Goal: Book appointment/travel/reservation

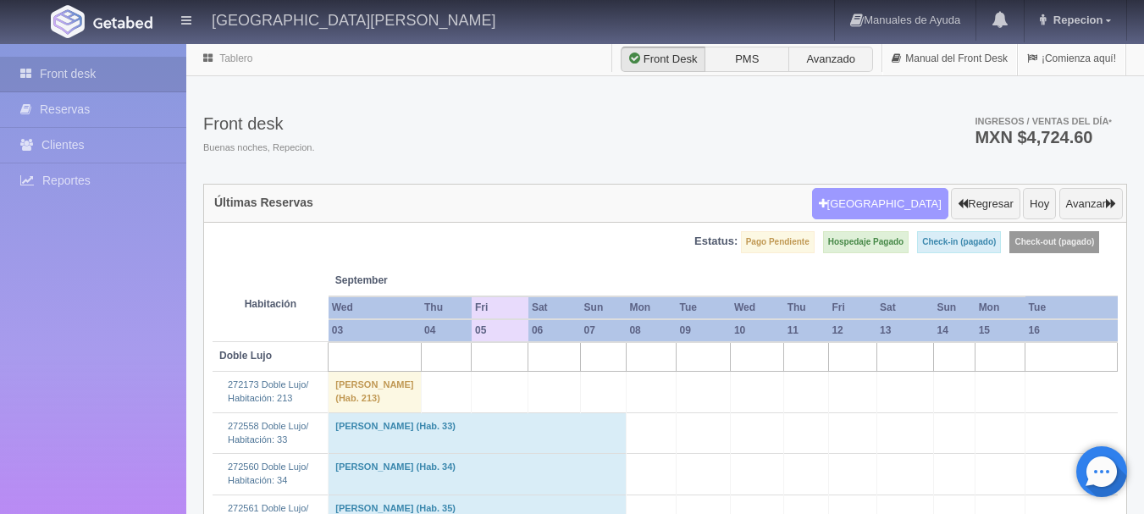
click at [865, 200] on button "[GEOGRAPHIC_DATA]" at bounding box center [880, 204] width 136 height 32
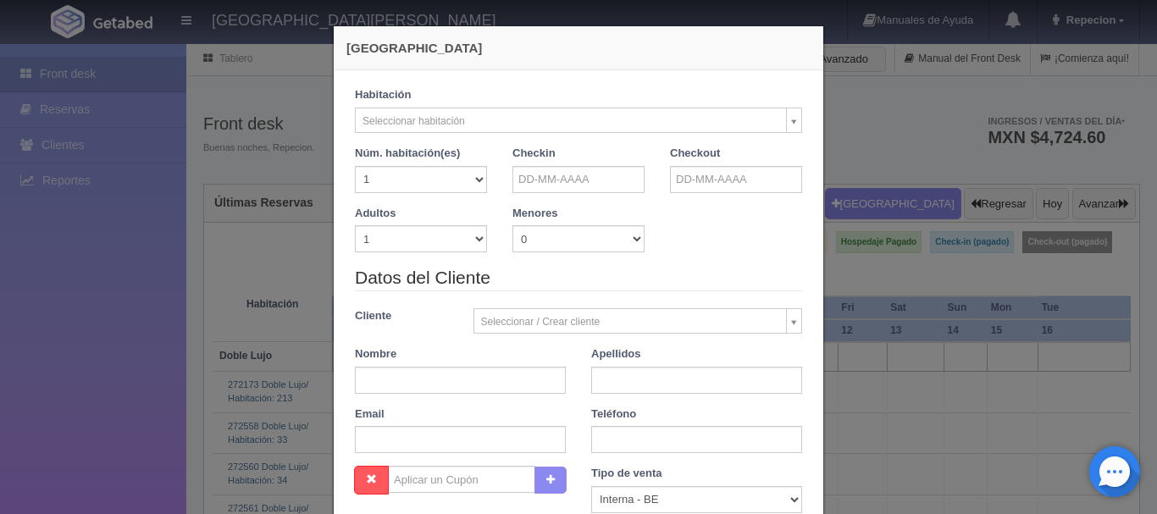
checkbox input "false"
drag, startPoint x: 546, startPoint y: 166, endPoint x: 544, endPoint y: 181, distance: 15.5
click at [545, 173] on input "text" at bounding box center [578, 179] width 132 height 27
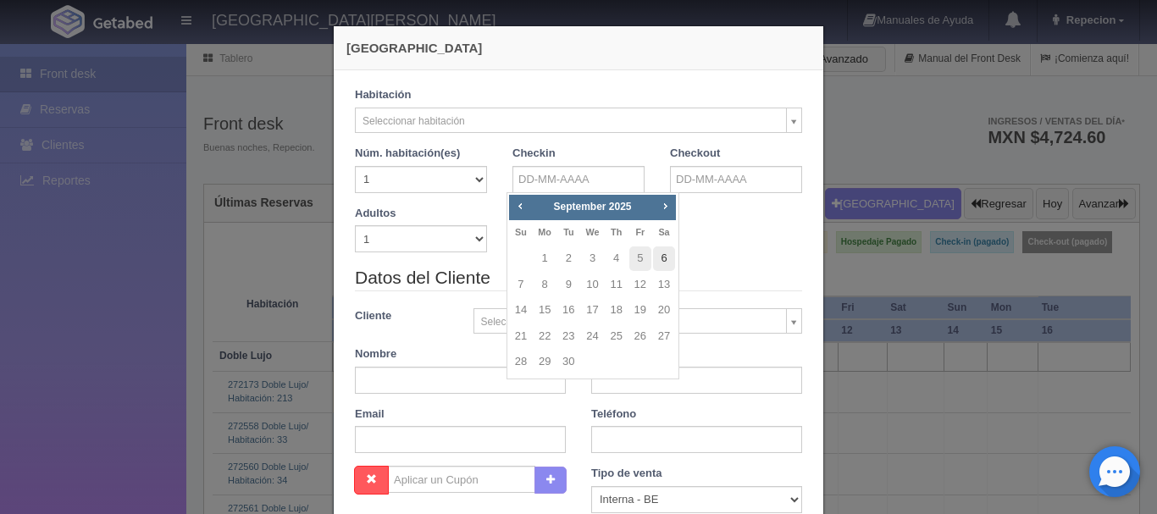
click at [661, 260] on link "6" at bounding box center [664, 258] width 22 height 25
type input "[DATE]"
checkbox input "false"
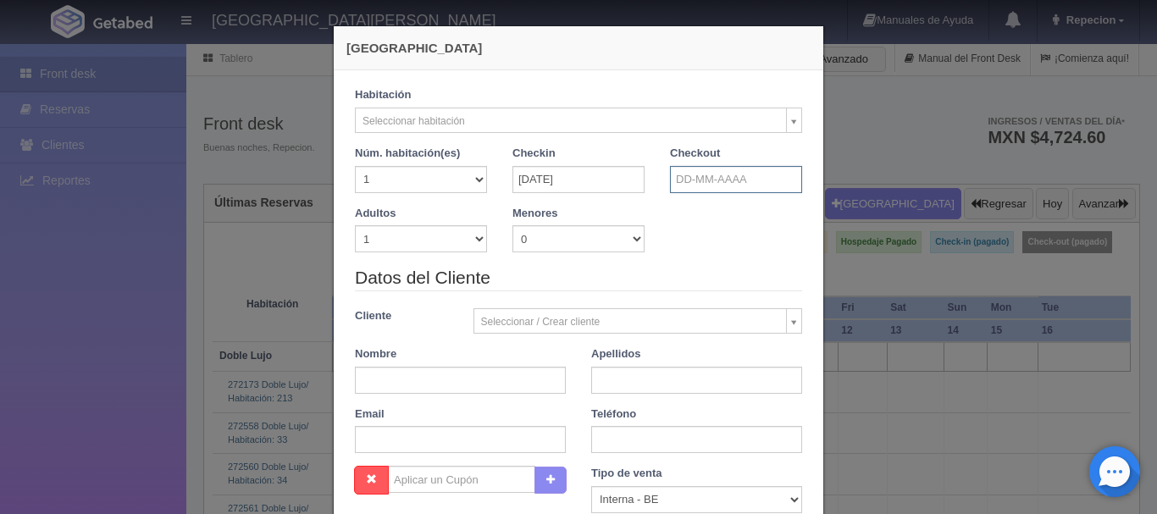
click at [680, 174] on input "text" at bounding box center [736, 179] width 132 height 27
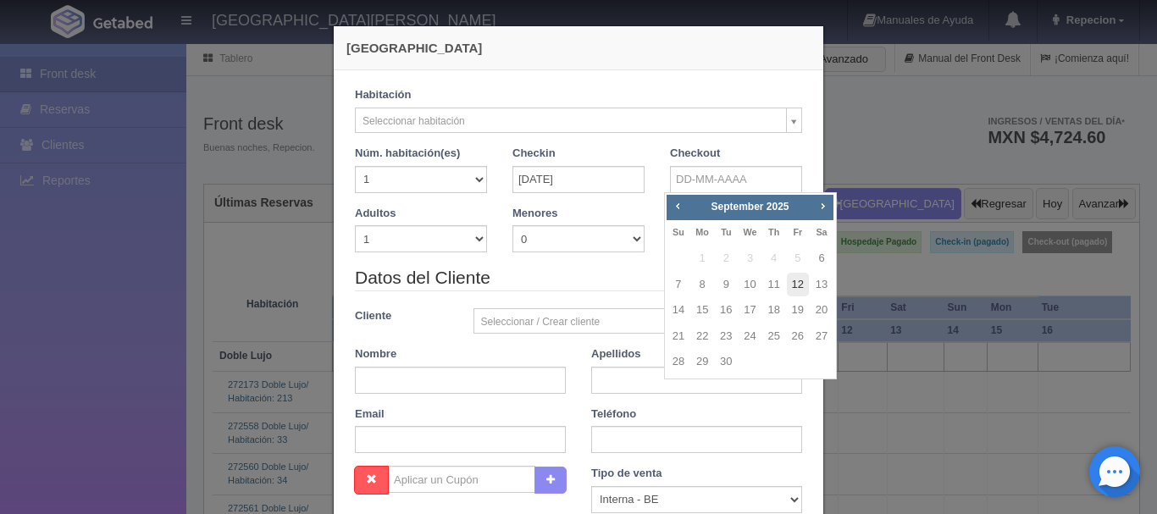
click at [798, 286] on link "12" at bounding box center [798, 285] width 22 height 25
type input "[DATE]"
checkbox input "false"
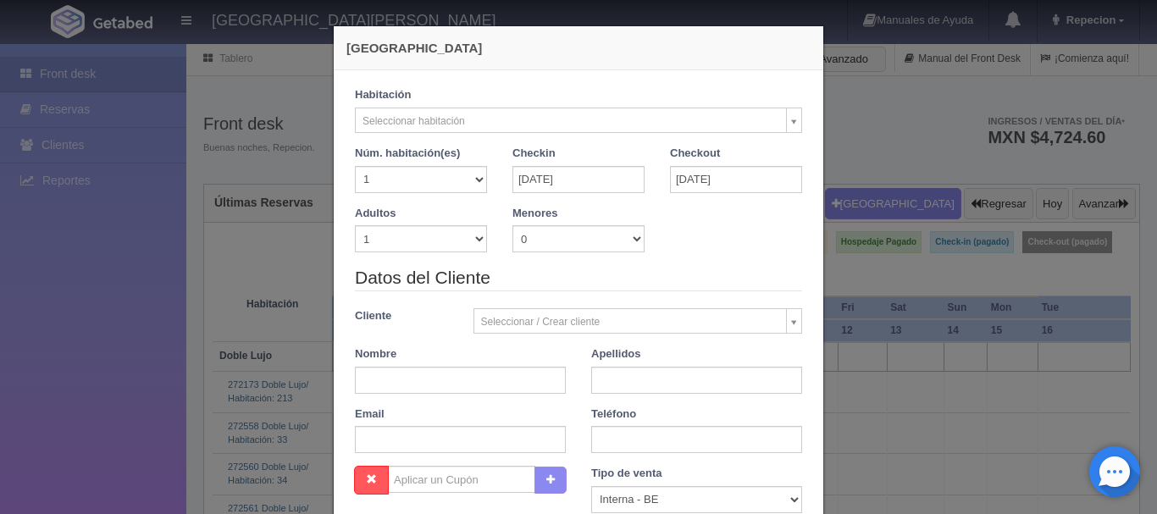
click at [739, 163] on div "Checkout [DATE]" at bounding box center [736, 169] width 132 height 47
click at [739, 173] on input "[DATE]" at bounding box center [736, 179] width 132 height 27
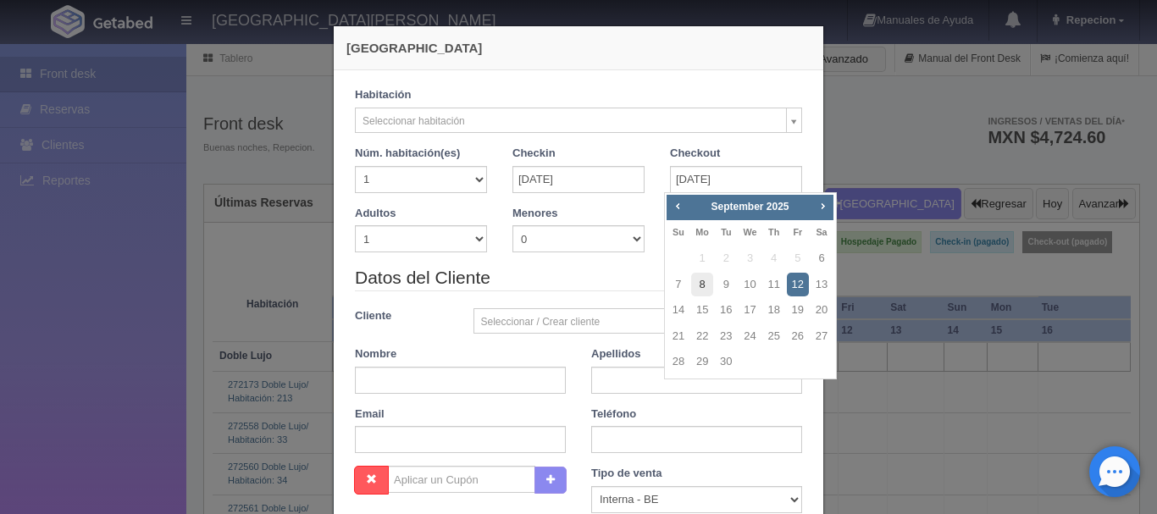
click at [707, 287] on link "8" at bounding box center [702, 285] width 22 height 25
type input "[DATE]"
checkbox input "false"
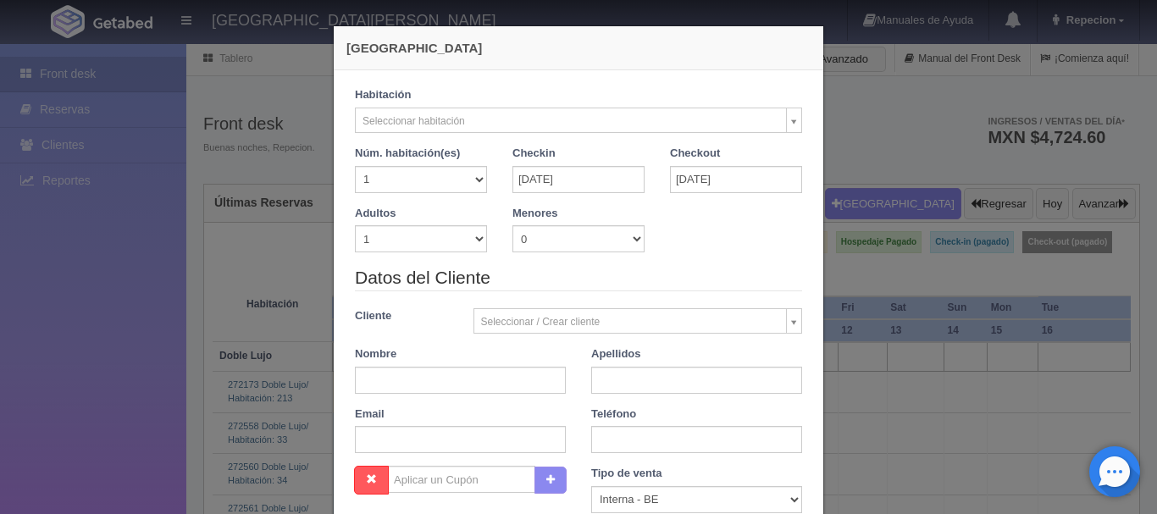
drag, startPoint x: 511, startPoint y: 135, endPoint x: 511, endPoint y: 123, distance: 11.9
click at [511, 130] on div "Habitación Seleccionar habitación Doble Lujo Sencilla Lujo Núm. habitación(es) …" at bounding box center [578, 146] width 473 height 118
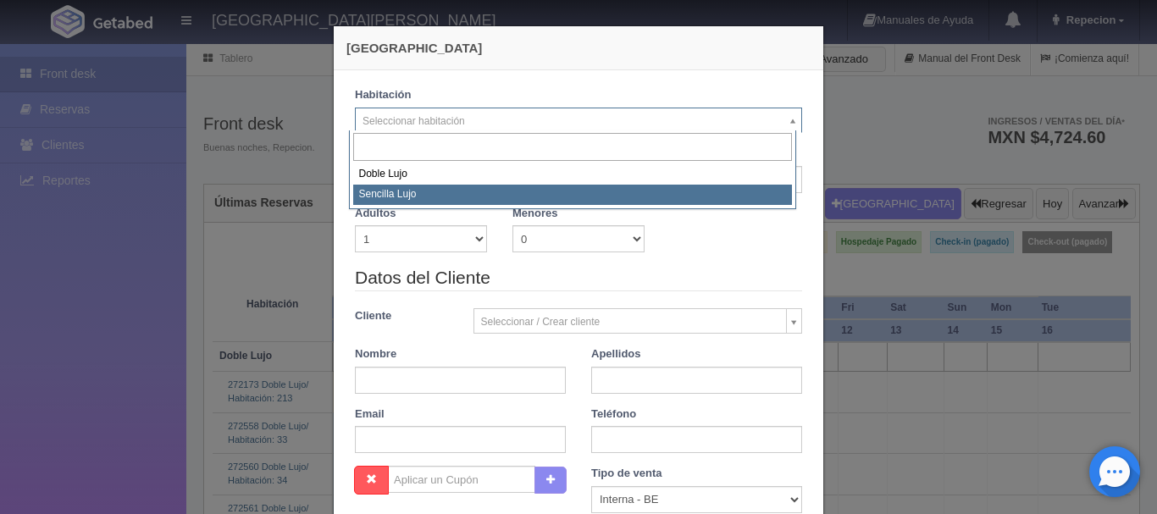
select select "576"
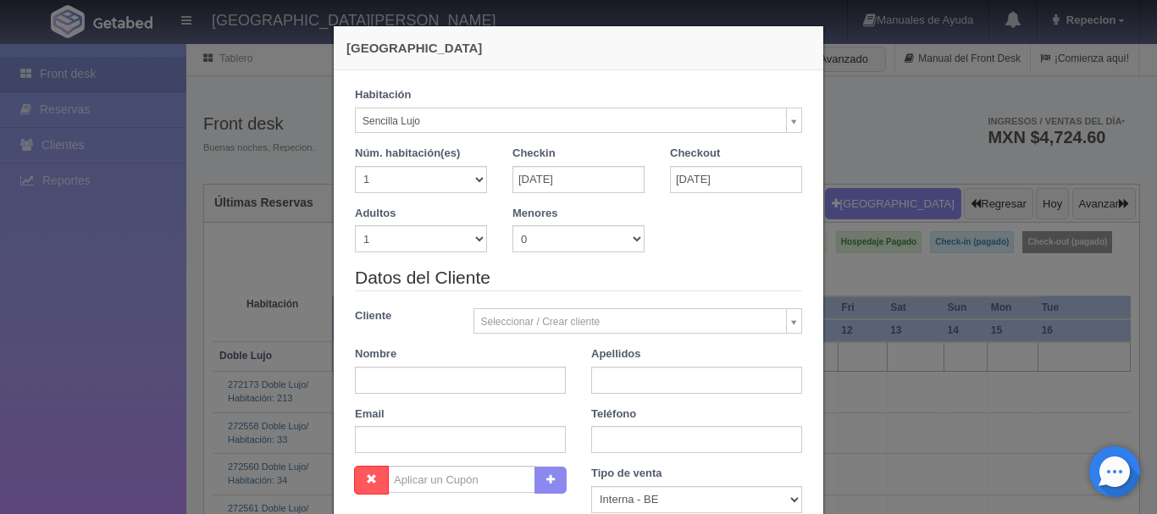
checkbox input "false"
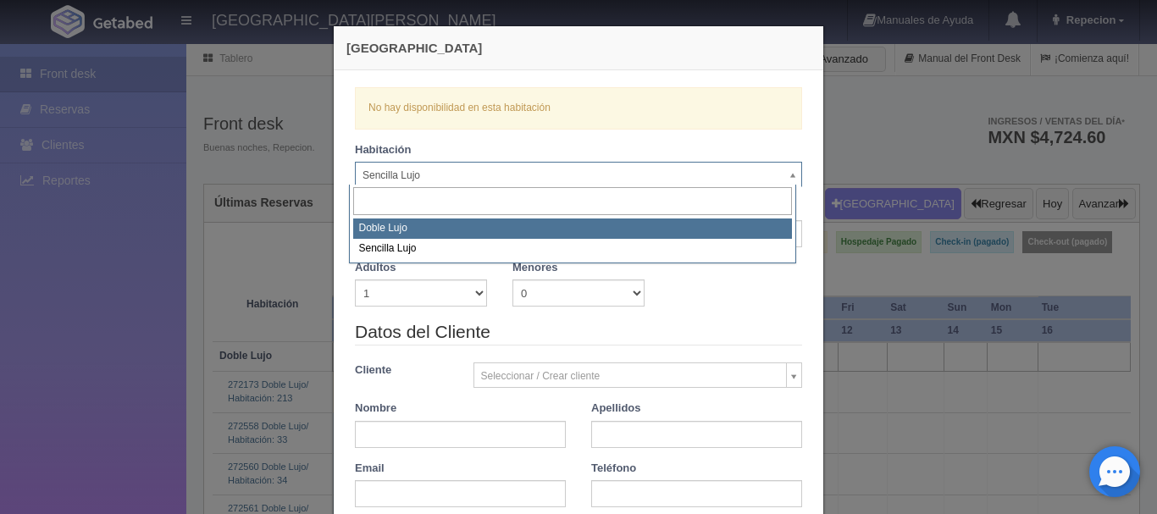
select select "577"
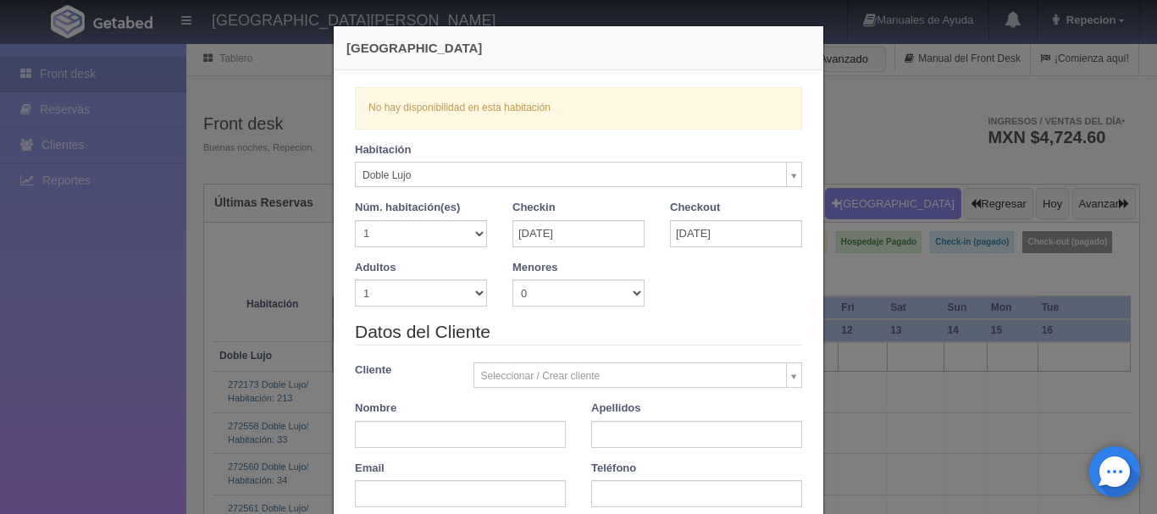
checkbox input "false"
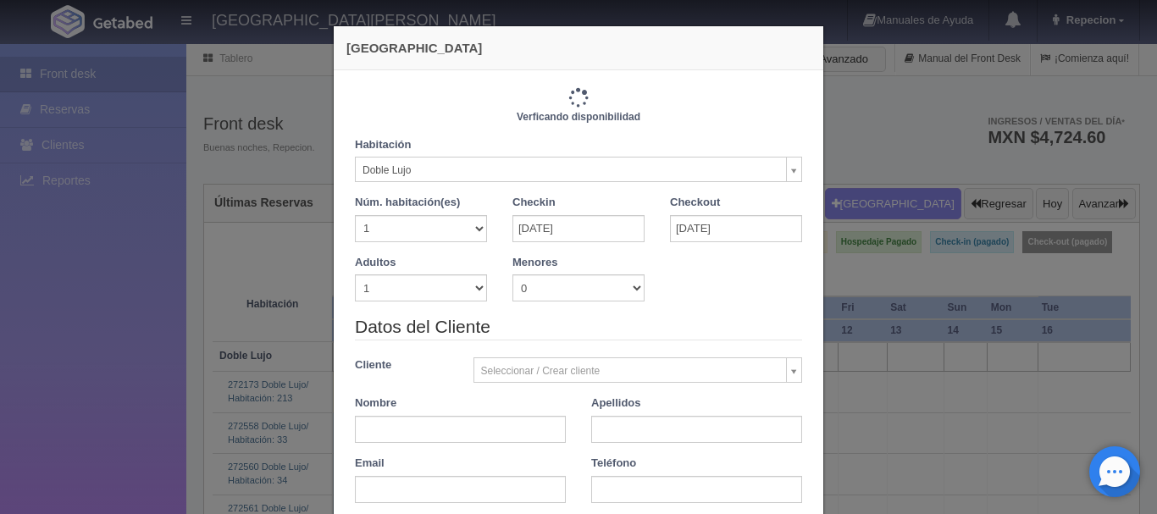
click at [475, 184] on div "Habitación Doble Lujo Doble Lujo Sencilla Lujo Núm. habitación(es) 1 2 3 4 5 6 …" at bounding box center [578, 196] width 473 height 118
type input "2440.00"
checkbox input "false"
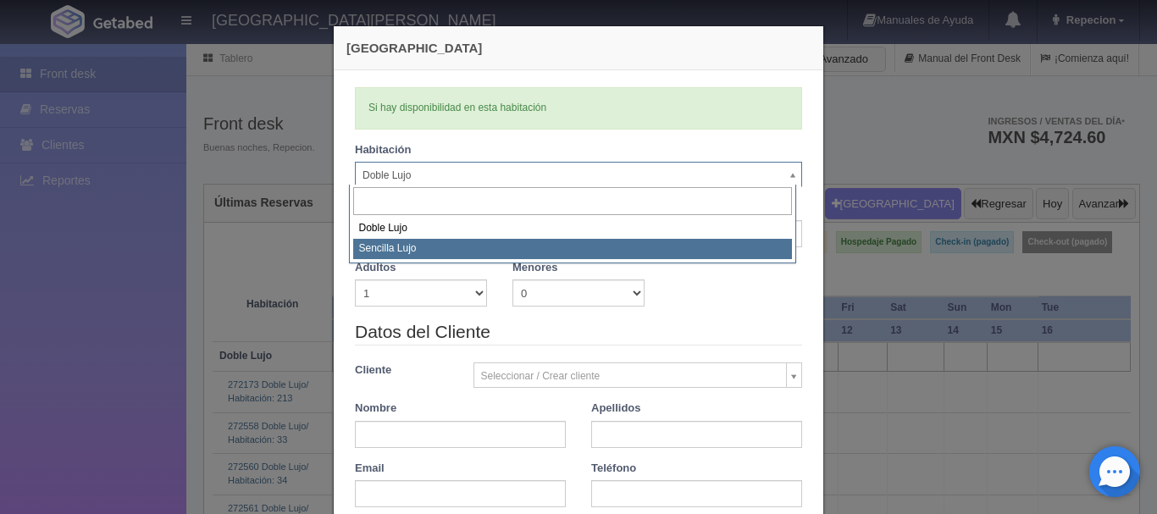
select select "576"
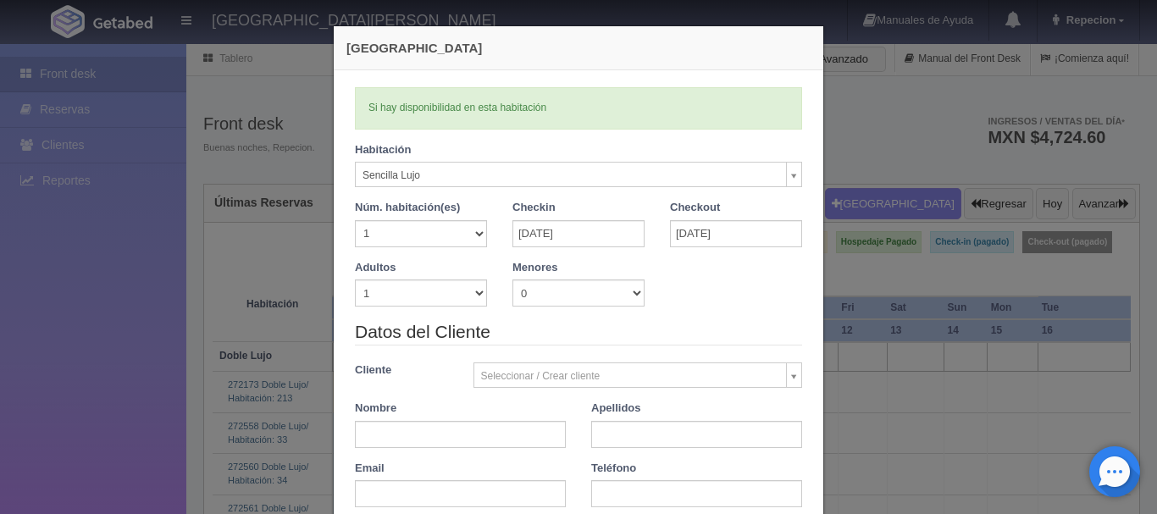
checkbox input "false"
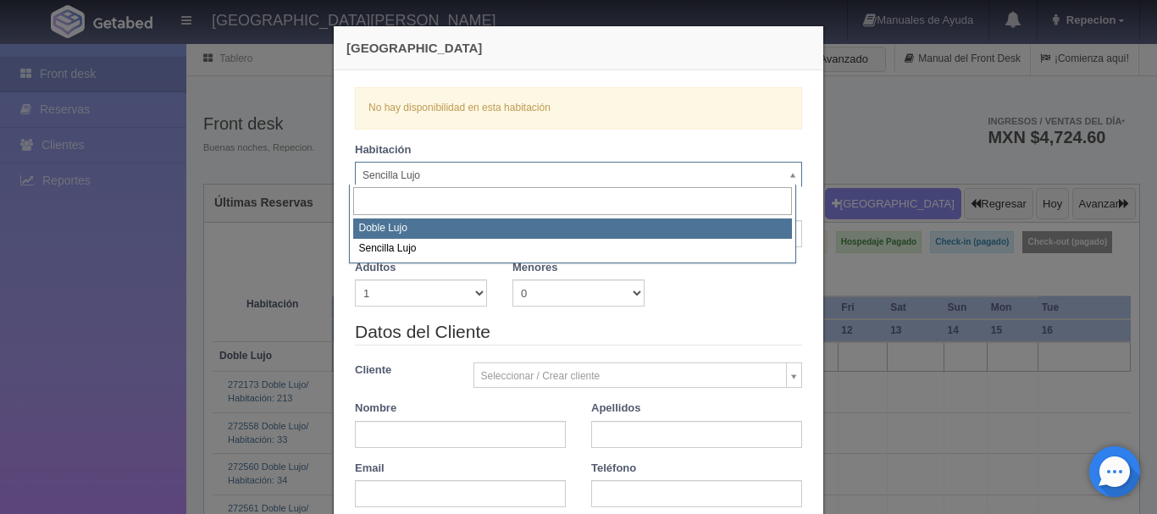
select select "577"
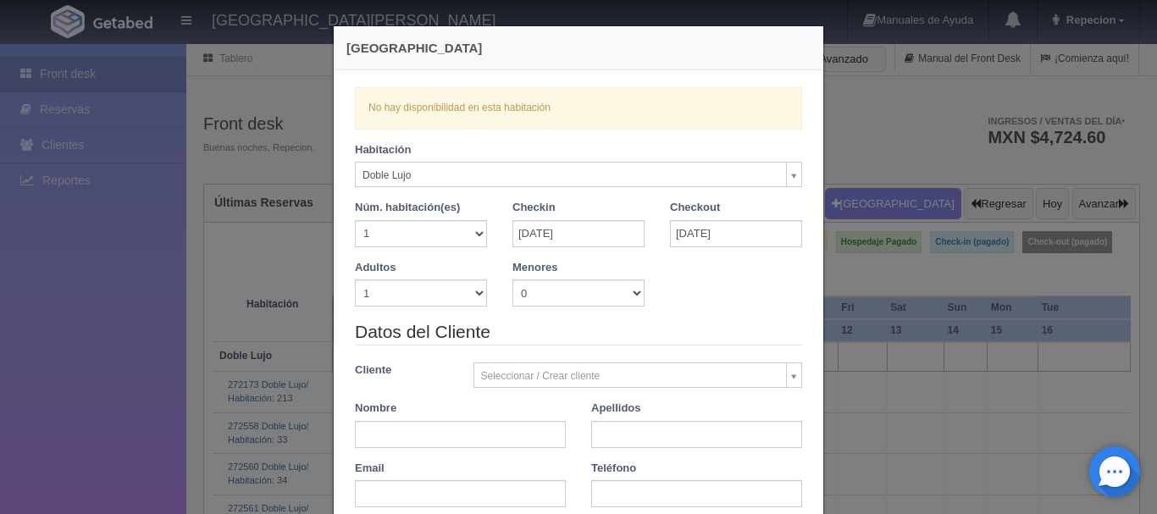
checkbox input "false"
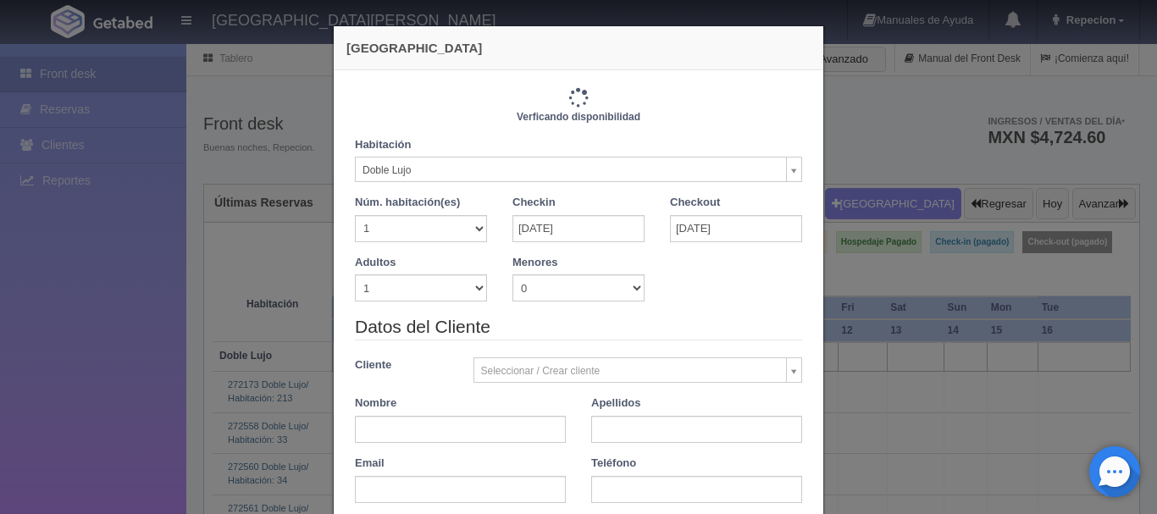
type input "2440.00"
checkbox input "false"
